Goal: Information Seeking & Learning: Learn about a topic

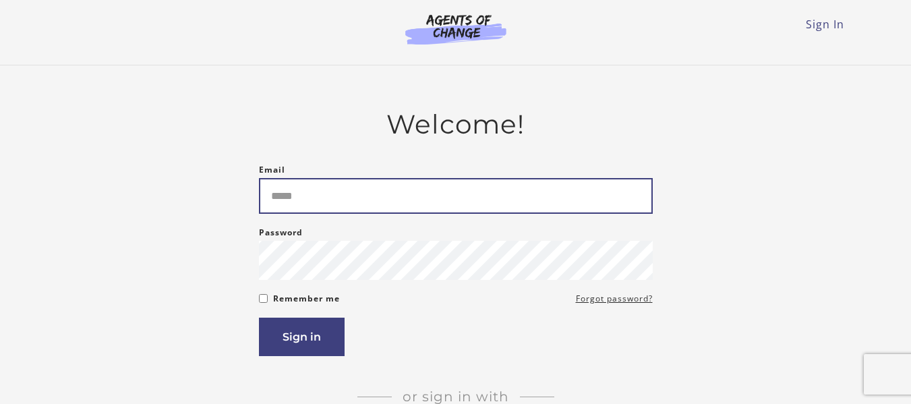
click at [355, 193] on input "Email" at bounding box center [456, 196] width 394 height 36
type input "**********"
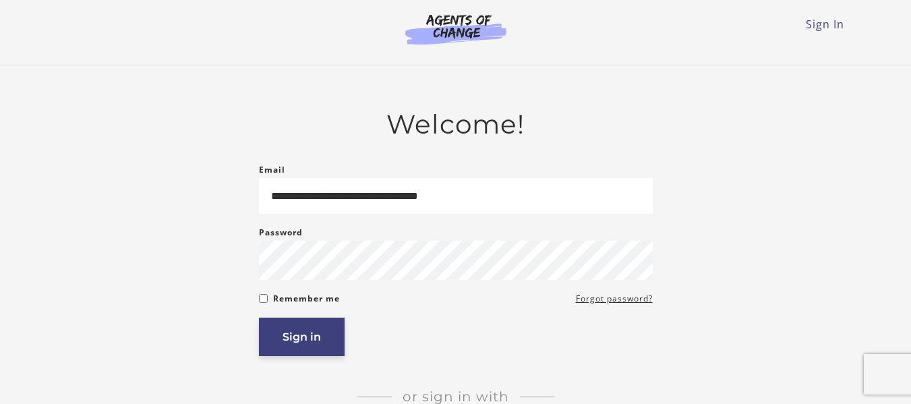
click at [307, 352] on button "Sign in" at bounding box center [302, 336] width 86 height 38
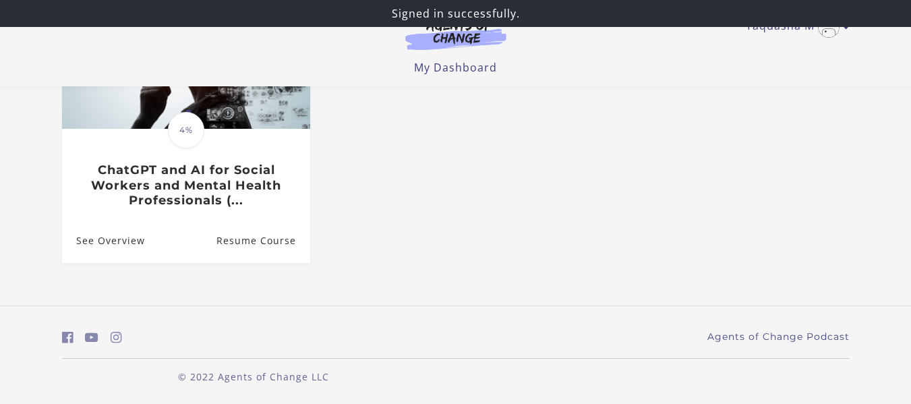
scroll to position [217, 0]
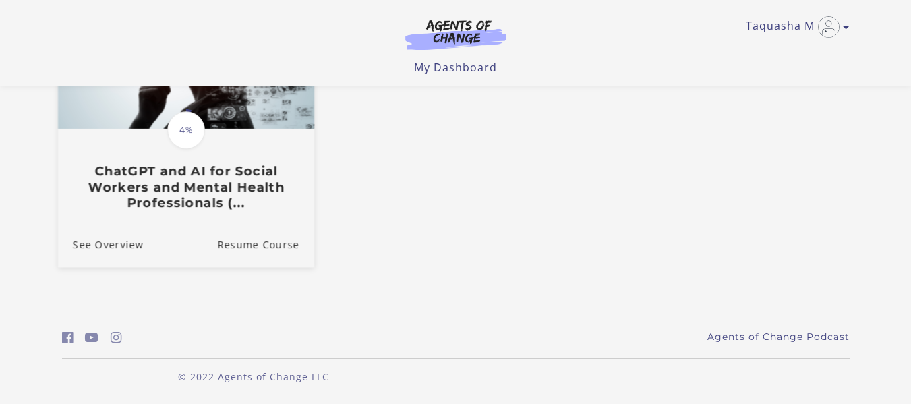
click at [280, 199] on h3 "ChatGPT and AI for Social Workers and Mental Health Professionals (..." at bounding box center [185, 186] width 226 height 47
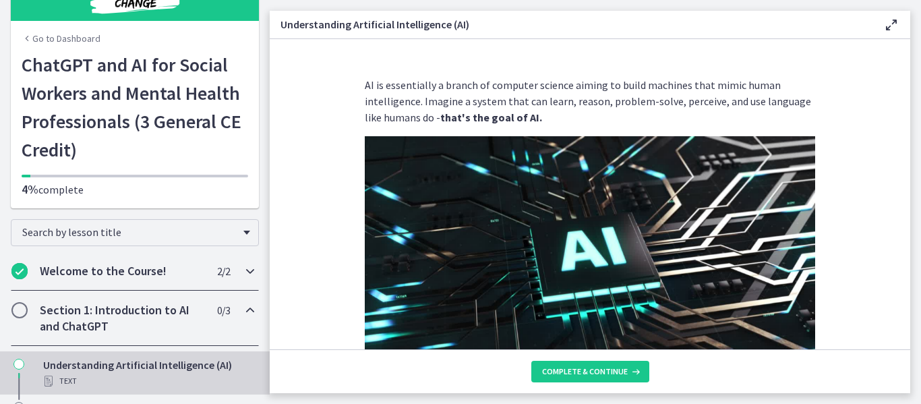
scroll to position [100, 0]
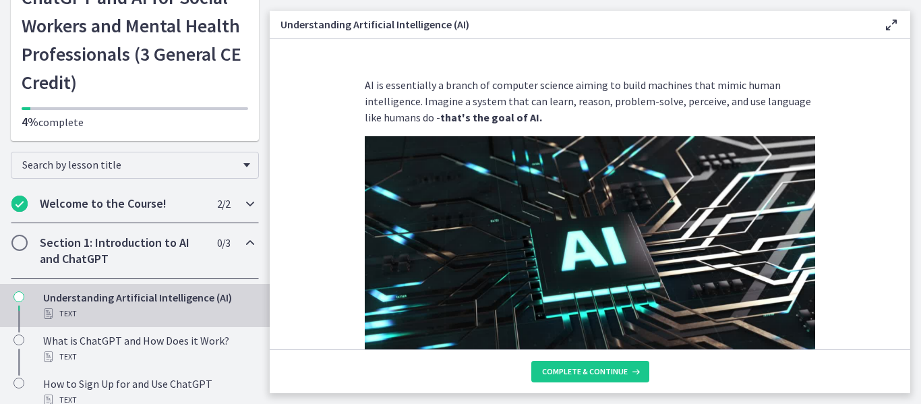
click at [243, 206] on icon "Chapters" at bounding box center [250, 203] width 16 height 16
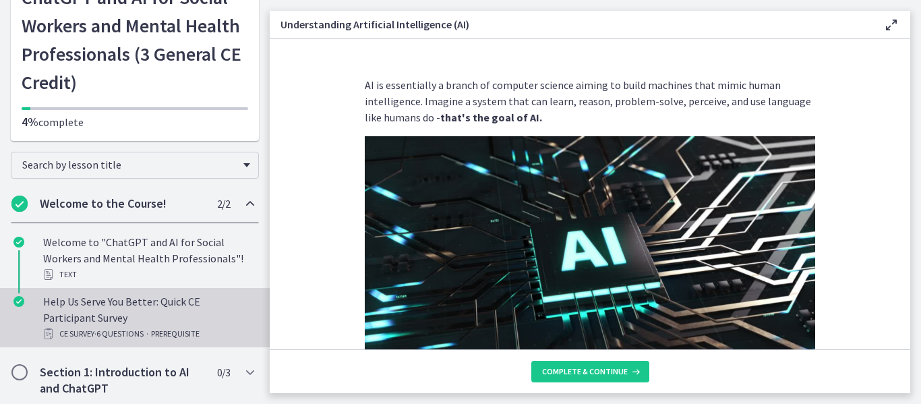
click at [167, 307] on div "Help Us Serve You Better: Quick CE Participant Survey CE Survey · 6 Questions ·…" at bounding box center [148, 317] width 210 height 49
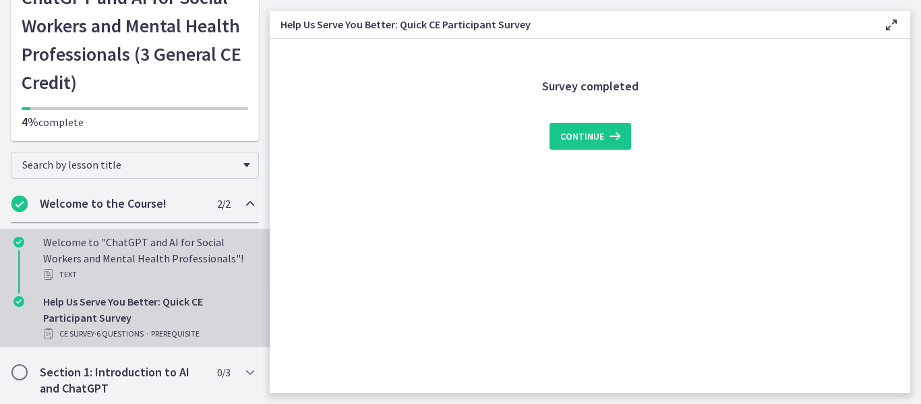
click at [181, 251] on div "Welcome to "ChatGPT and AI for Social Workers and Mental Health Professionals"!…" at bounding box center [148, 258] width 210 height 49
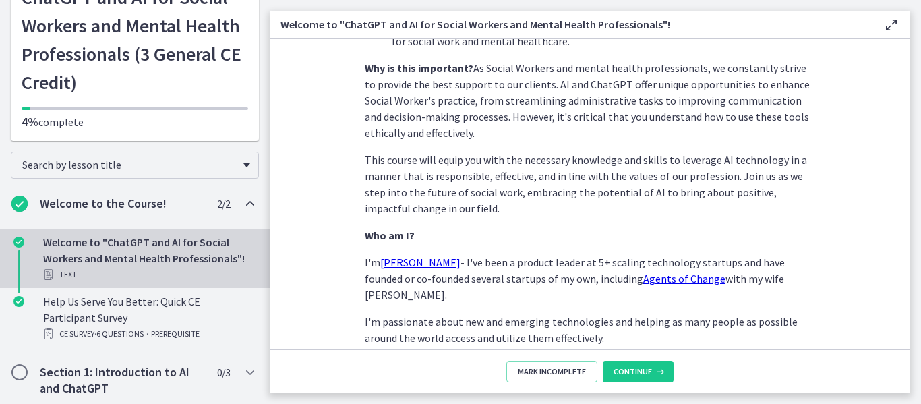
scroll to position [674, 0]
